Goal: Task Accomplishment & Management: Manage account settings

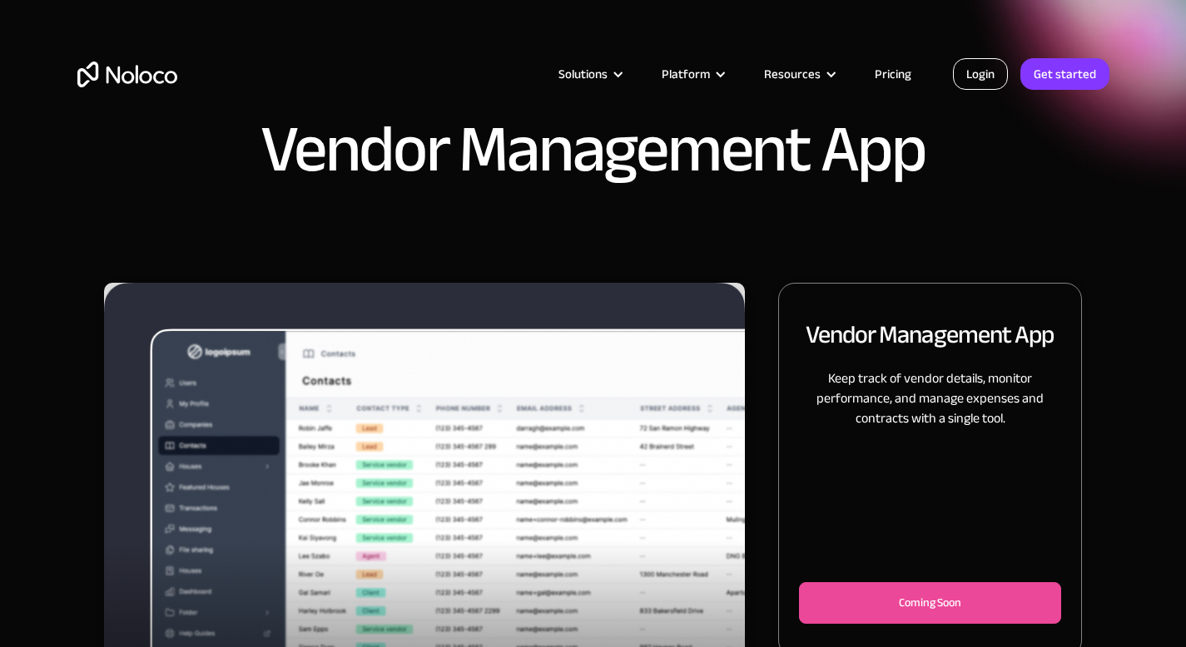
click at [981, 75] on link "Login" at bounding box center [980, 74] width 55 height 32
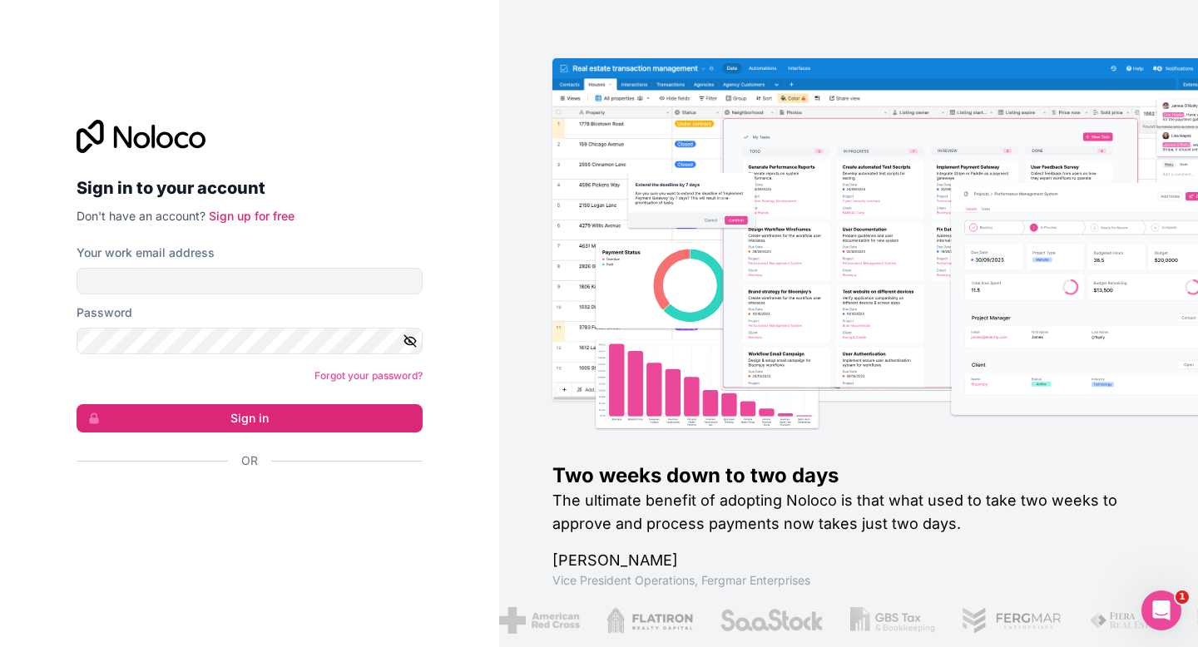
click at [246, 300] on form "Your work email address Password Forgot your password? Sign in Or" at bounding box center [250, 386] width 346 height 283
click at [261, 293] on input "Your work email address" at bounding box center [250, 281] width 346 height 27
click at [0, 647] on com-1password-button at bounding box center [0, 647] width 0 height 0
type input "[EMAIL_ADDRESS][DOMAIN_NAME]"
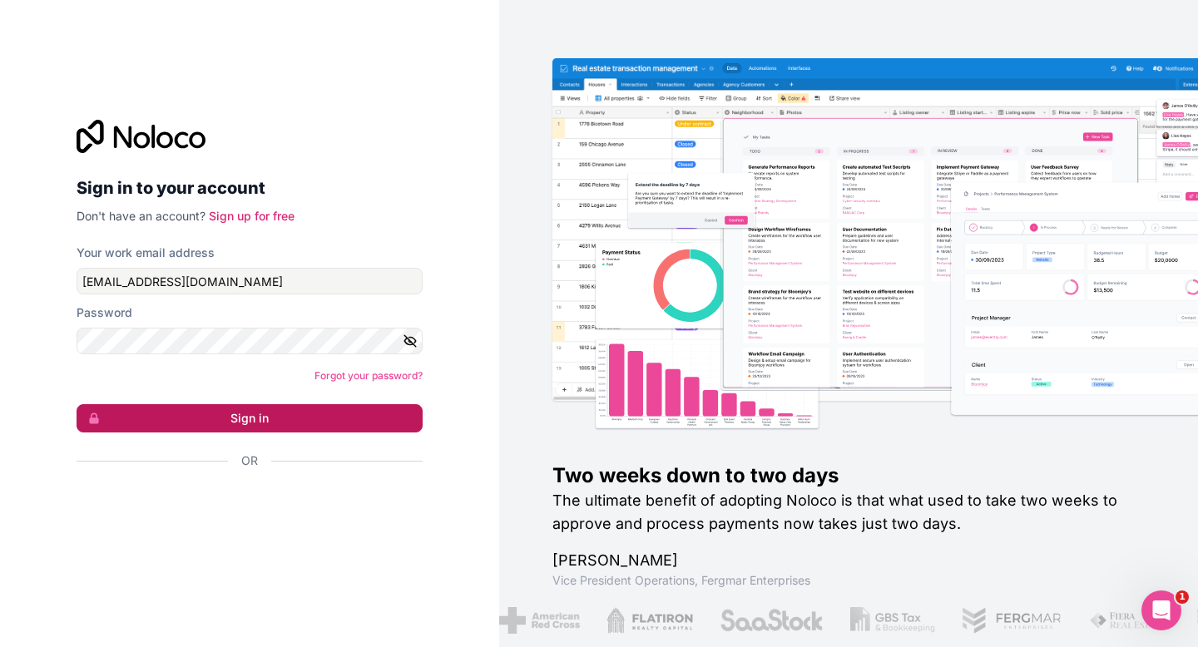
click at [301, 414] on button "Sign in" at bounding box center [250, 418] width 346 height 28
